Goal: Information Seeking & Learning: Learn about a topic

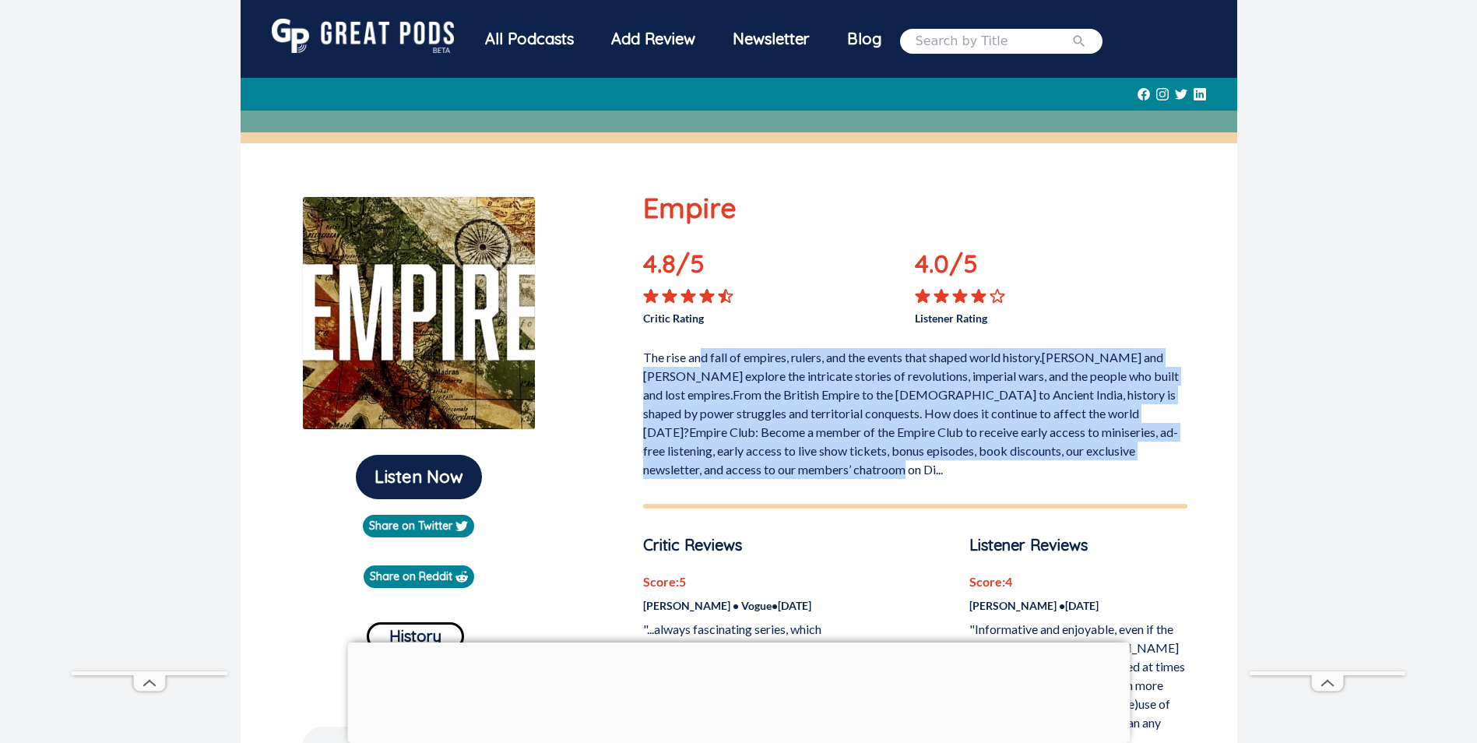
drag, startPoint x: 703, startPoint y: 364, endPoint x: 1133, endPoint y: 473, distance: 444.1
click at [1133, 473] on p "The rise and fall of empires, rulers, and the events that shaped world history.…" at bounding box center [915, 410] width 544 height 137
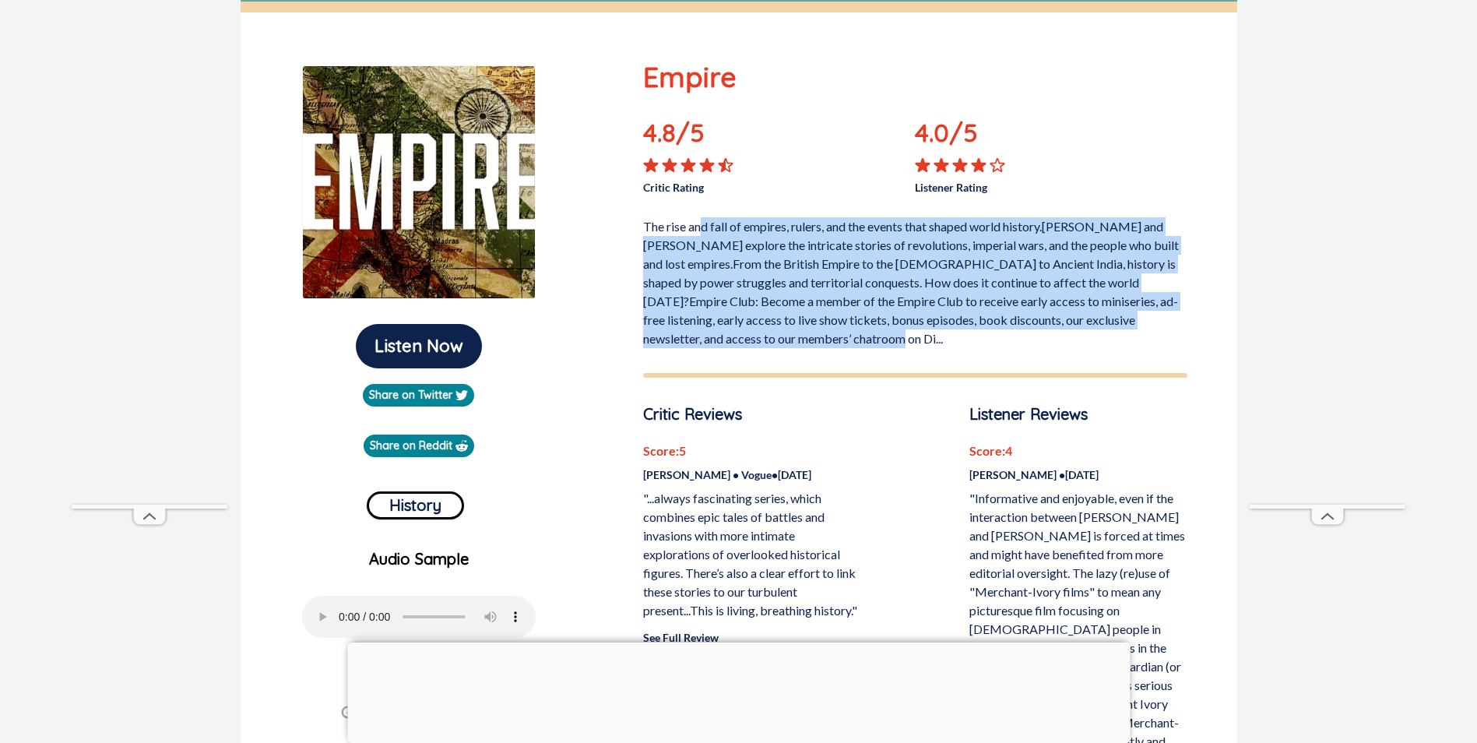
scroll to position [156, 0]
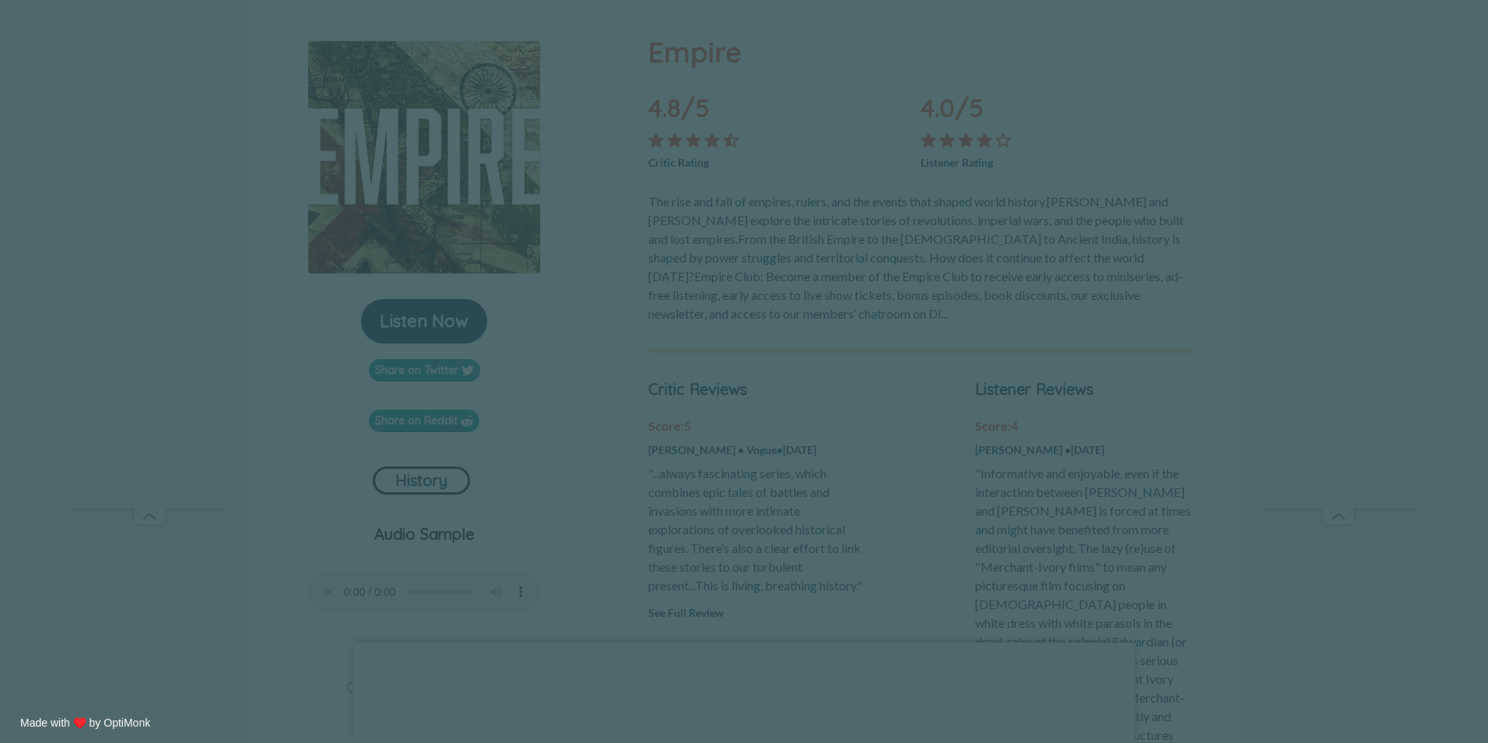
click at [848, 221] on span "X" at bounding box center [852, 224] width 11 height 16
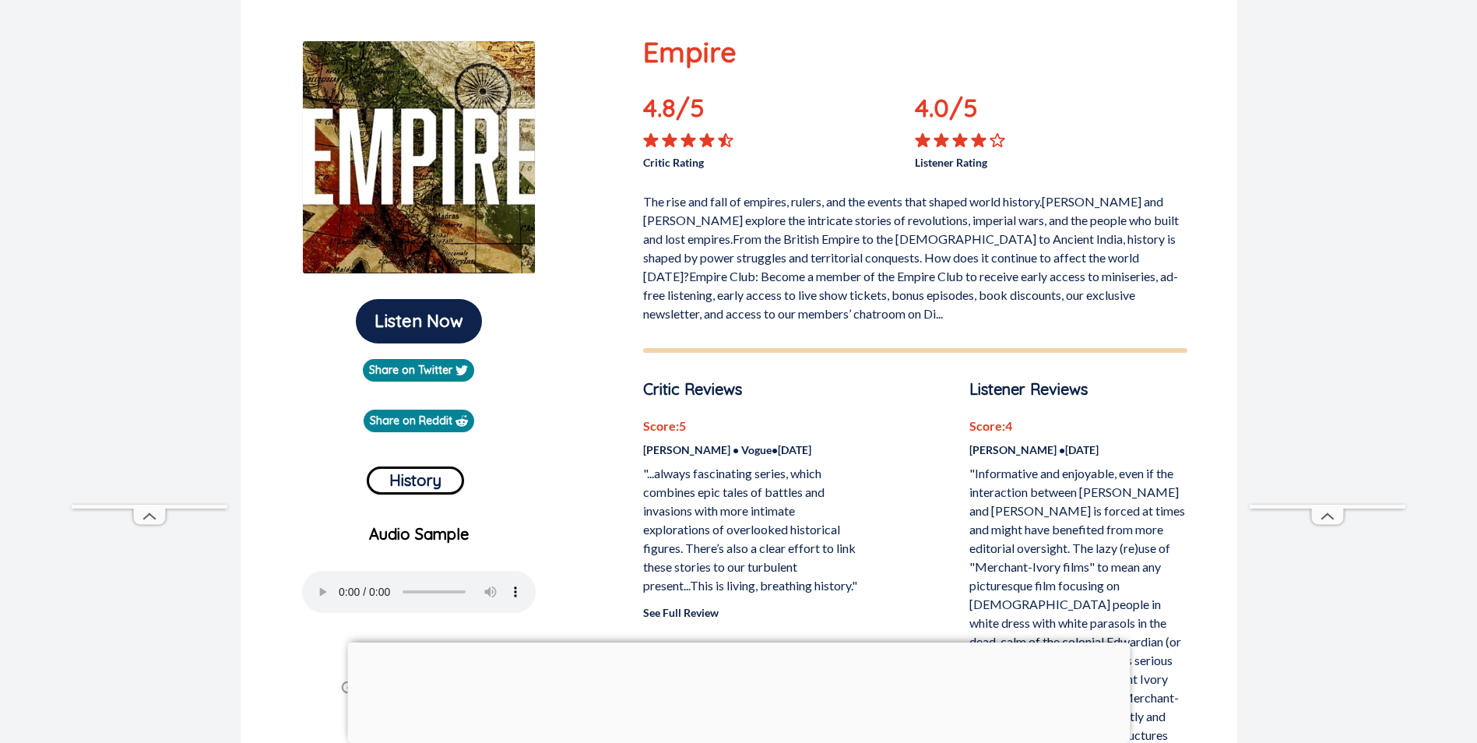
scroll to position [234, 0]
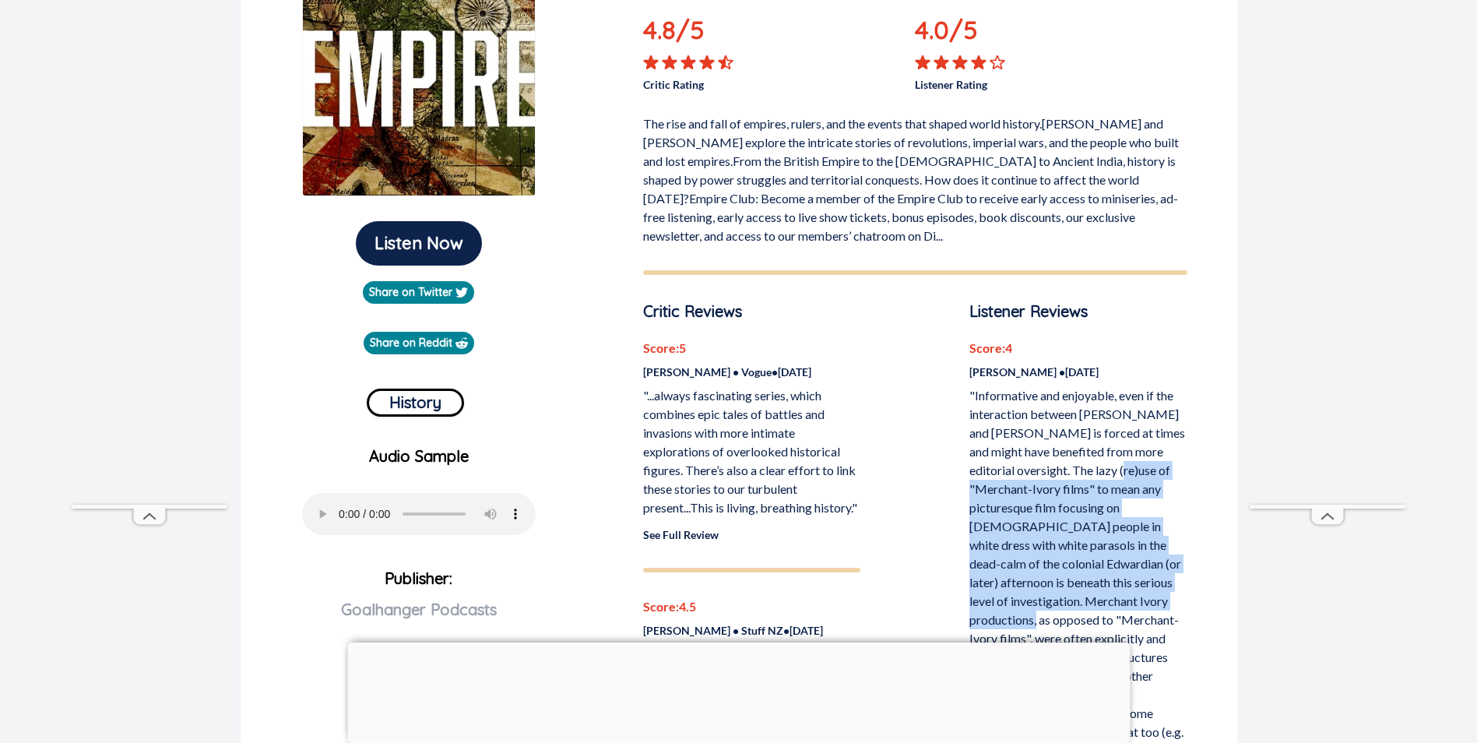
drag, startPoint x: 1088, startPoint y: 470, endPoint x: 1186, endPoint y: 608, distance: 169.1
click at [1186, 608] on p ""Informative and enjoyable, even if the interaction between [PERSON_NAME] and […" at bounding box center [1077, 610] width 217 height 448
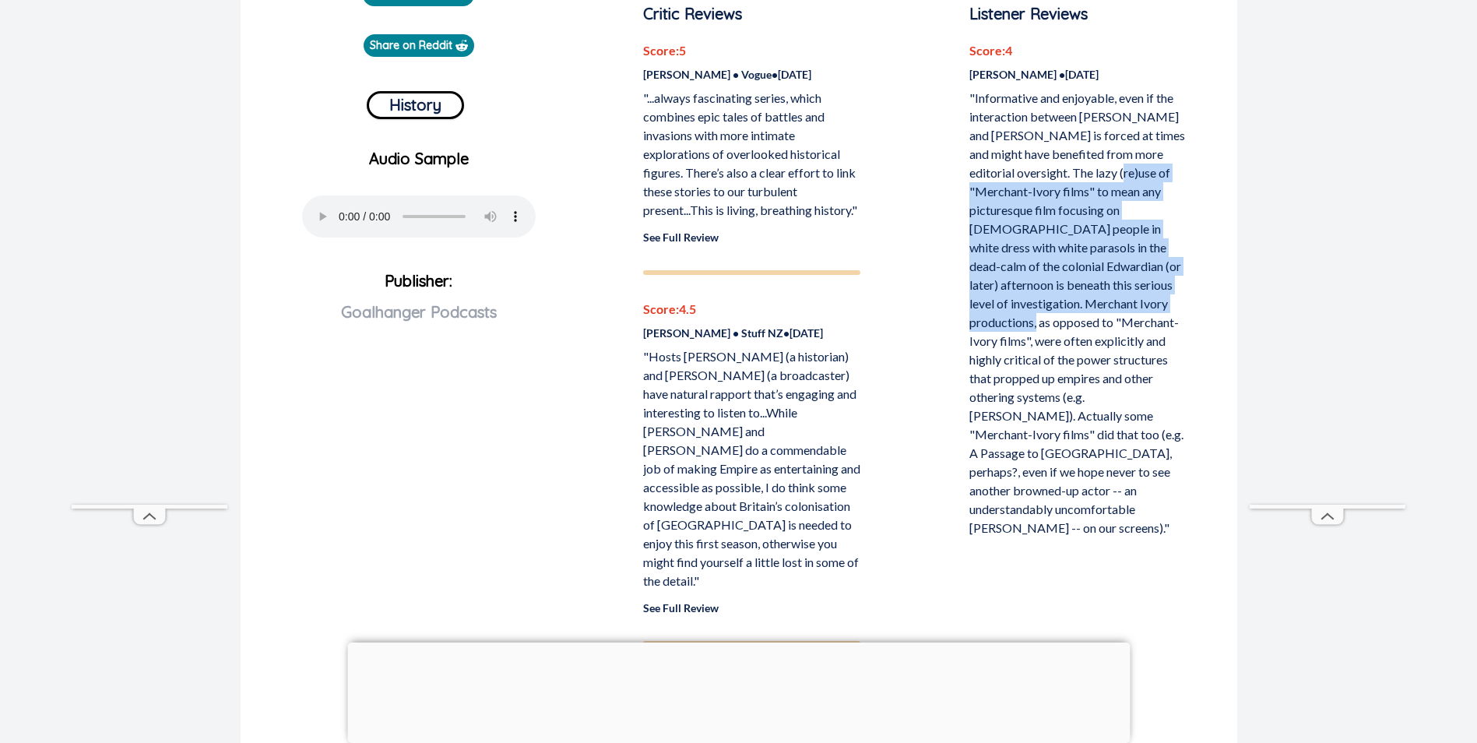
scroll to position [545, 0]
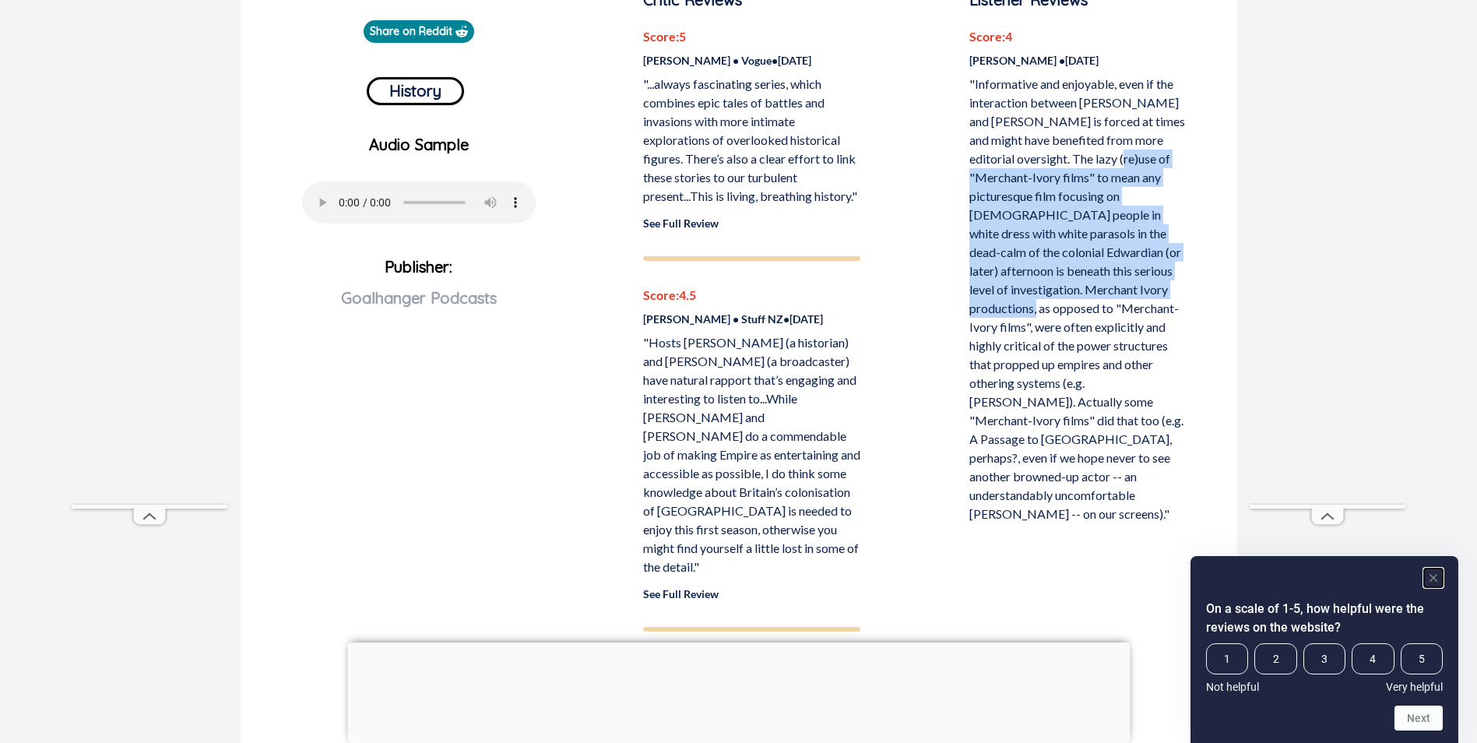
click at [1436, 574] on icon "Hide survey" at bounding box center [1433, 578] width 8 height 8
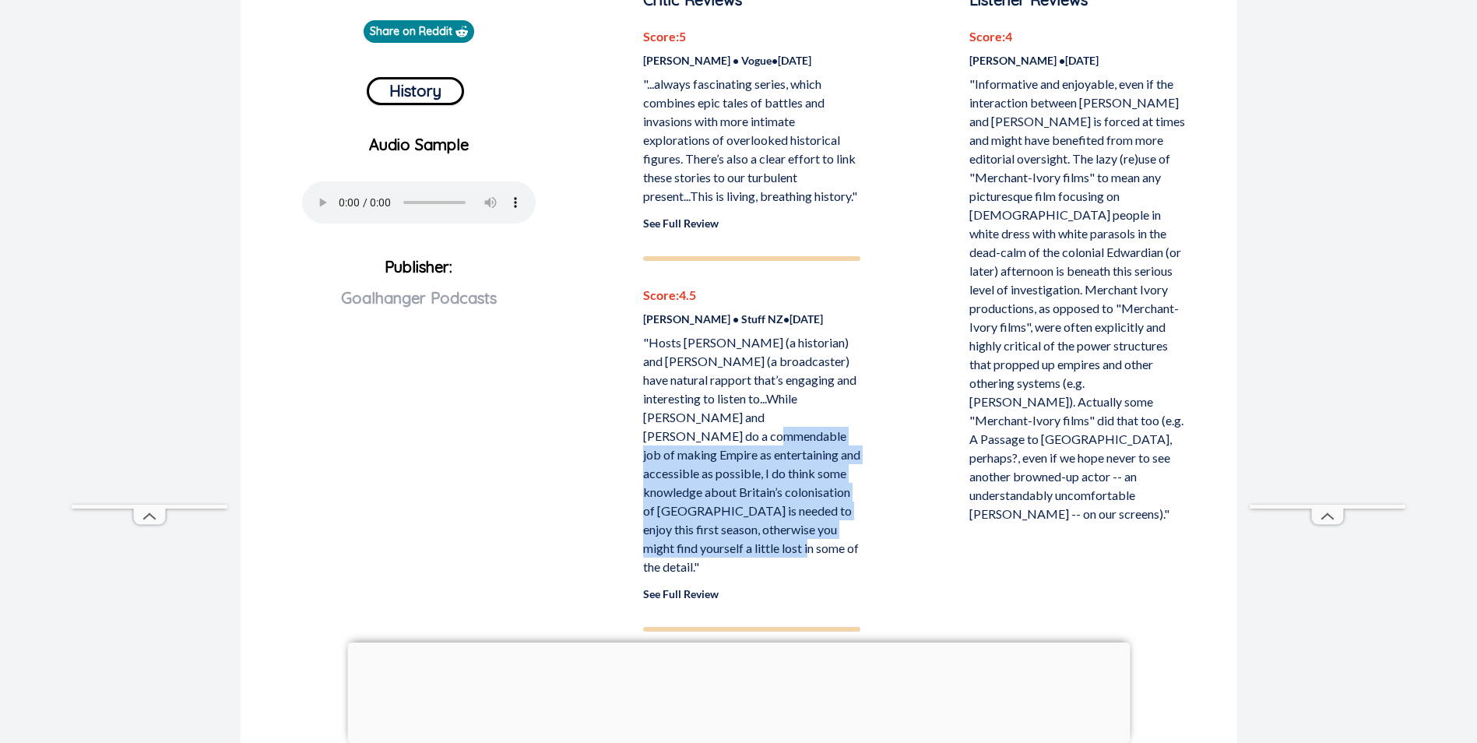
drag, startPoint x: 722, startPoint y: 459, endPoint x: 839, endPoint y: 573, distance: 164.1
click at [839, 573] on p ""Hosts [PERSON_NAME] (a historian) and [PERSON_NAME] (a broadcaster) have natur…" at bounding box center [751, 454] width 217 height 243
drag, startPoint x: 839, startPoint y: 573, endPoint x: 754, endPoint y: 545, distance: 90.1
click at [754, 545] on p ""Hosts [PERSON_NAME] (a historian) and [PERSON_NAME] (a broadcaster) have natur…" at bounding box center [751, 454] width 217 height 243
